Goal: Information Seeking & Learning: Learn about a topic

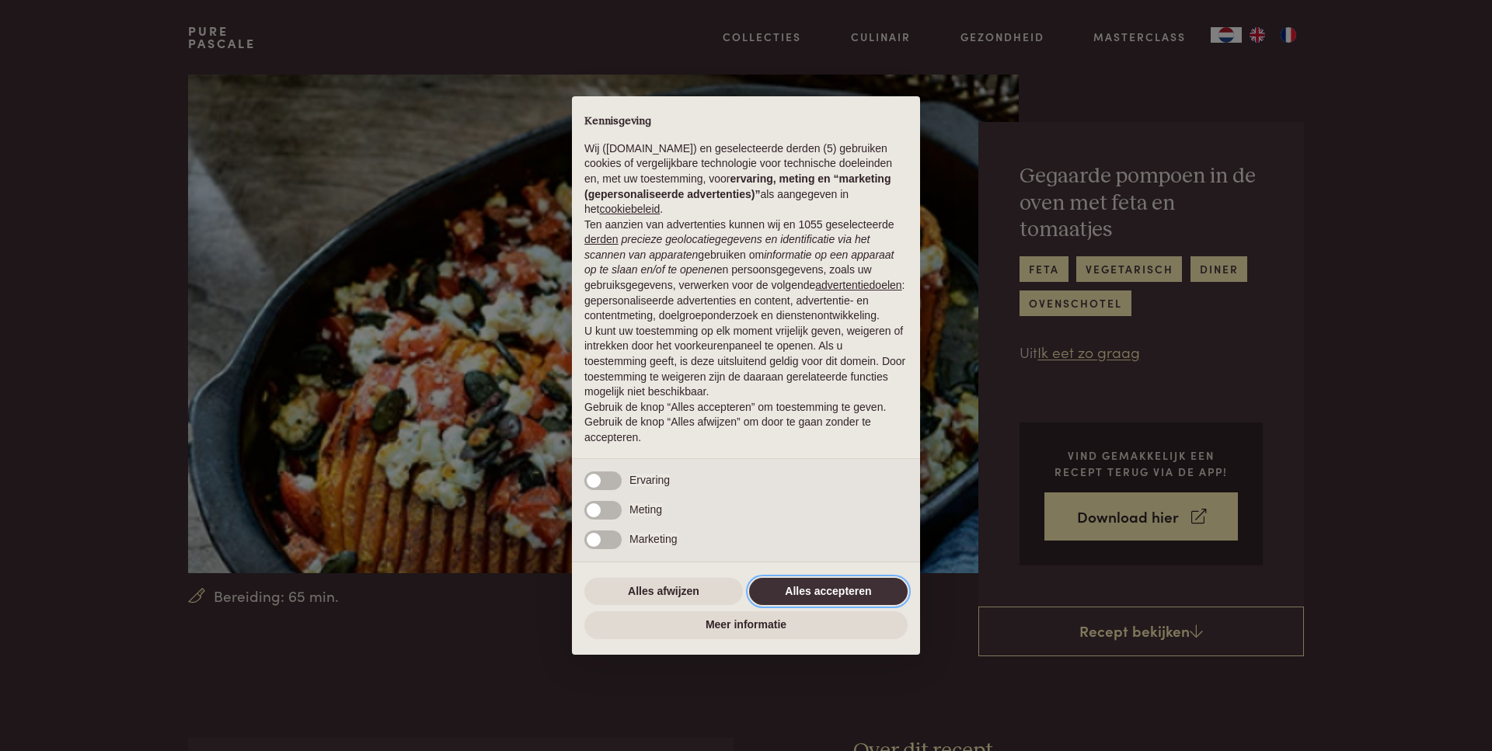
click at [786, 591] on button "Alles accepteren" at bounding box center [828, 592] width 159 height 28
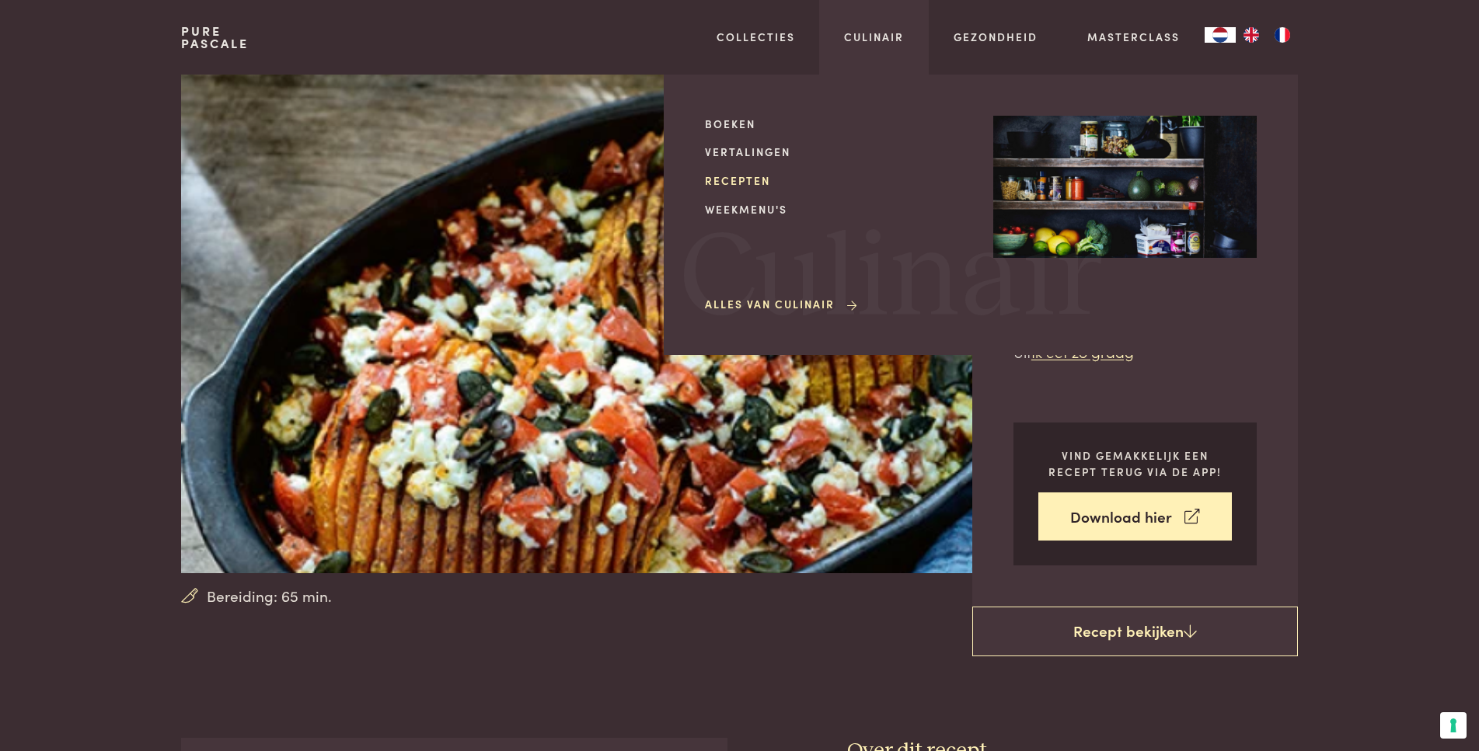
click at [754, 183] on link "Recepten" at bounding box center [836, 180] width 263 height 16
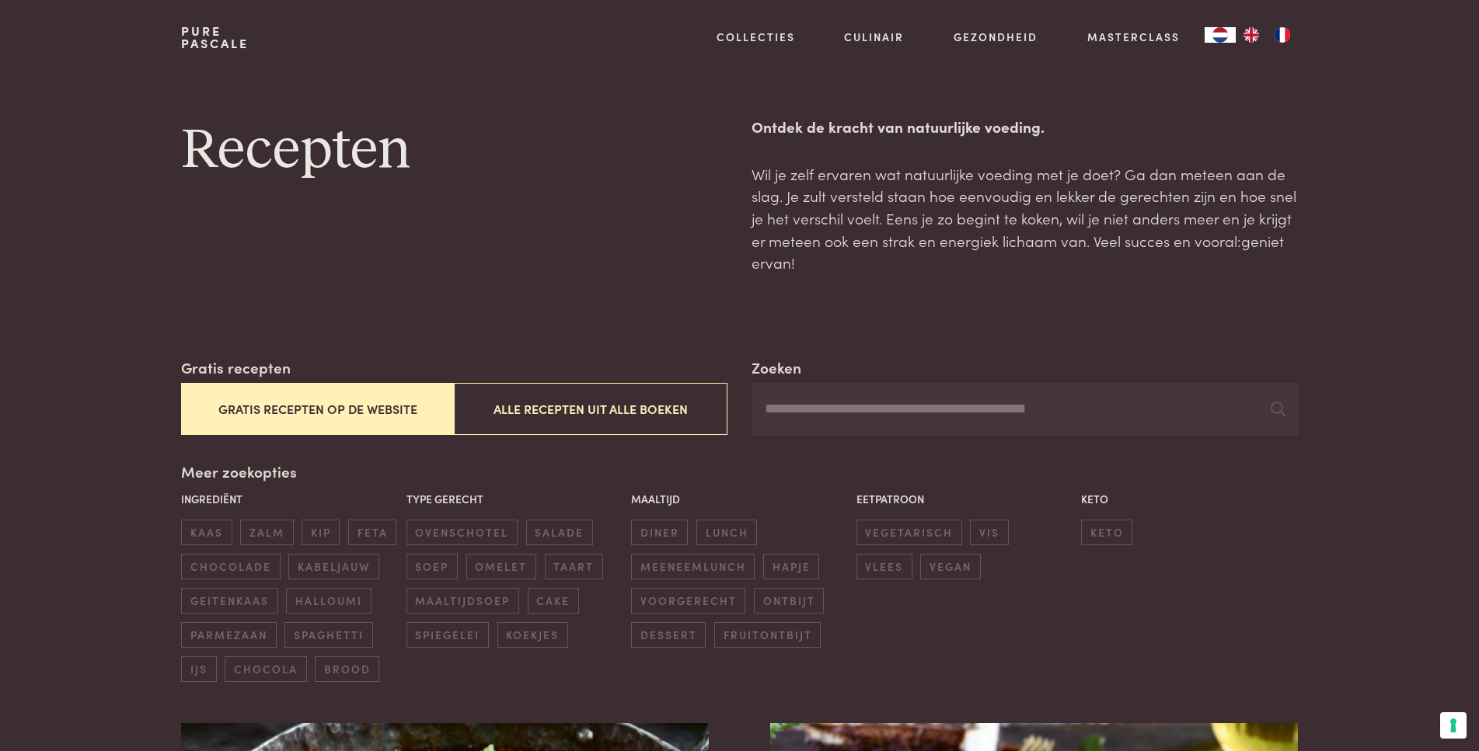
click at [835, 413] on input "Zoeken" at bounding box center [1023, 409] width 545 height 53
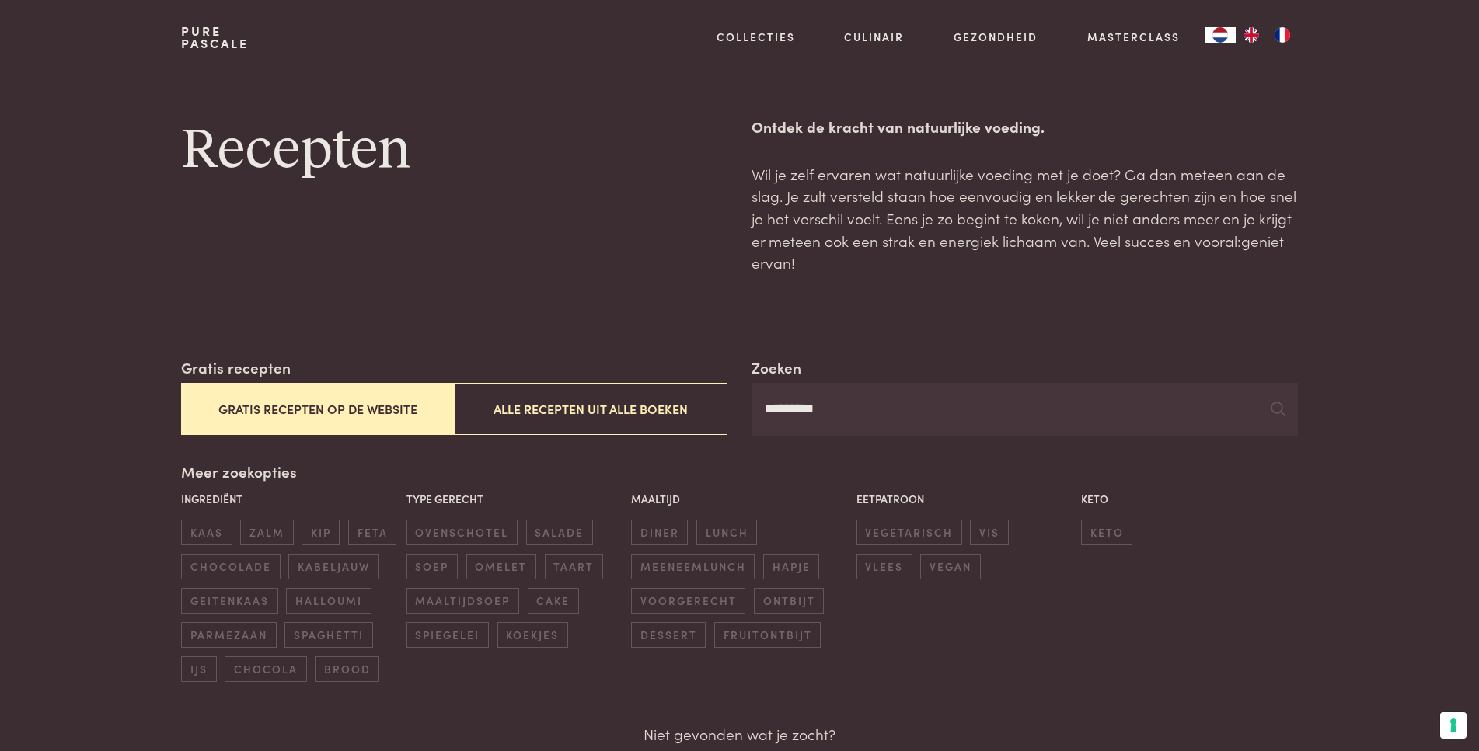
type input "*********"
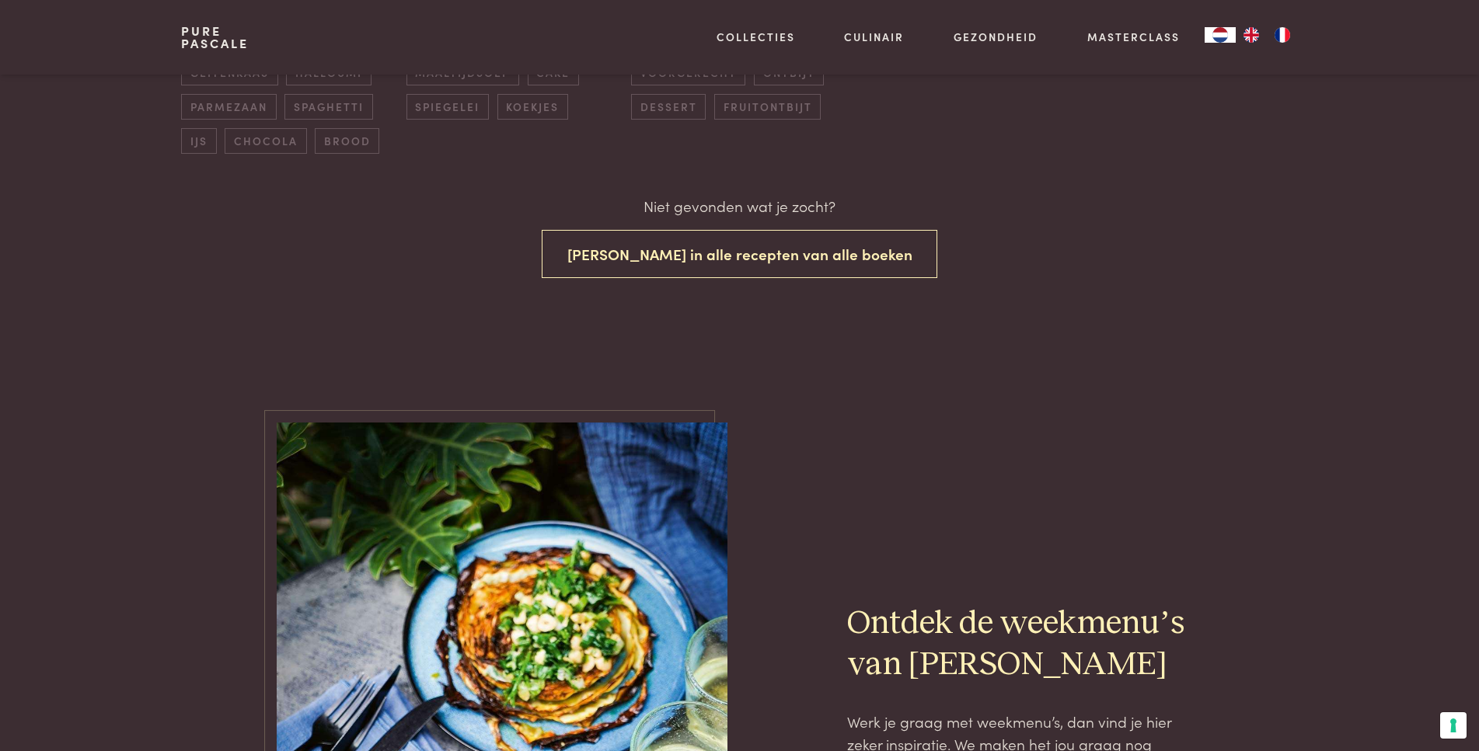
scroll to position [264, 0]
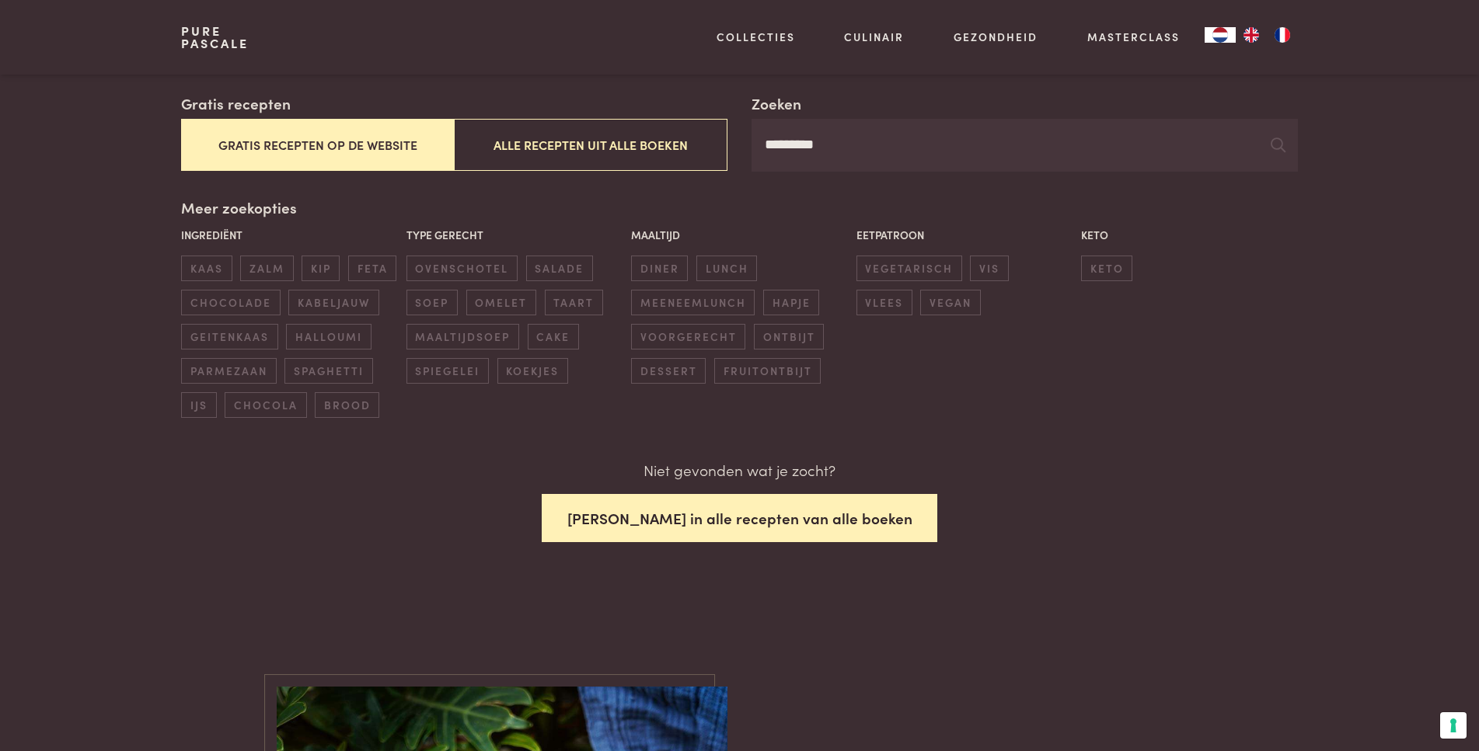
click at [692, 521] on button "Zoek in alle recepten van alle boeken" at bounding box center [740, 518] width 396 height 49
